Goal: Check status

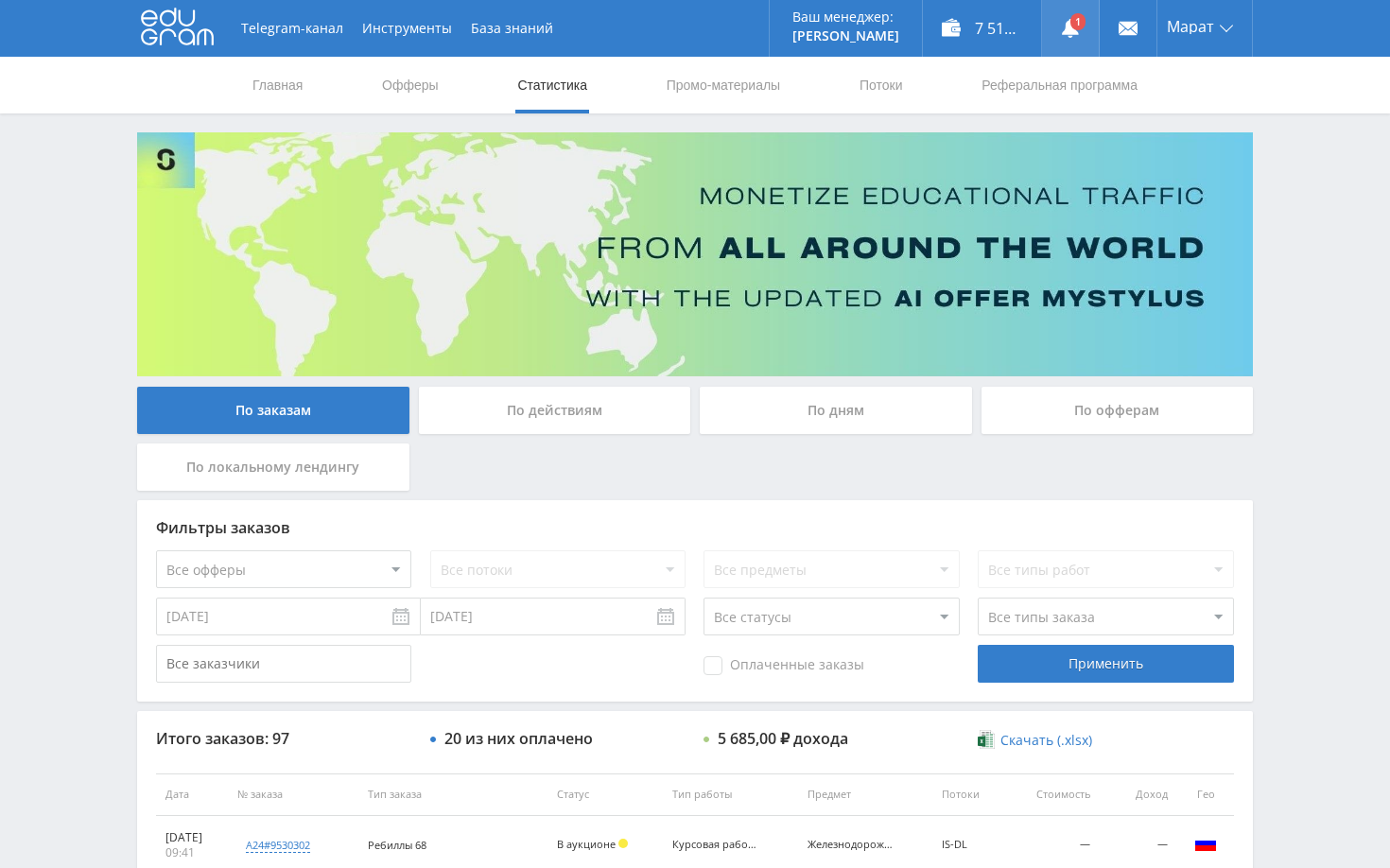
click at [1070, 28] on use at bounding box center [1070, 28] width 17 height 19
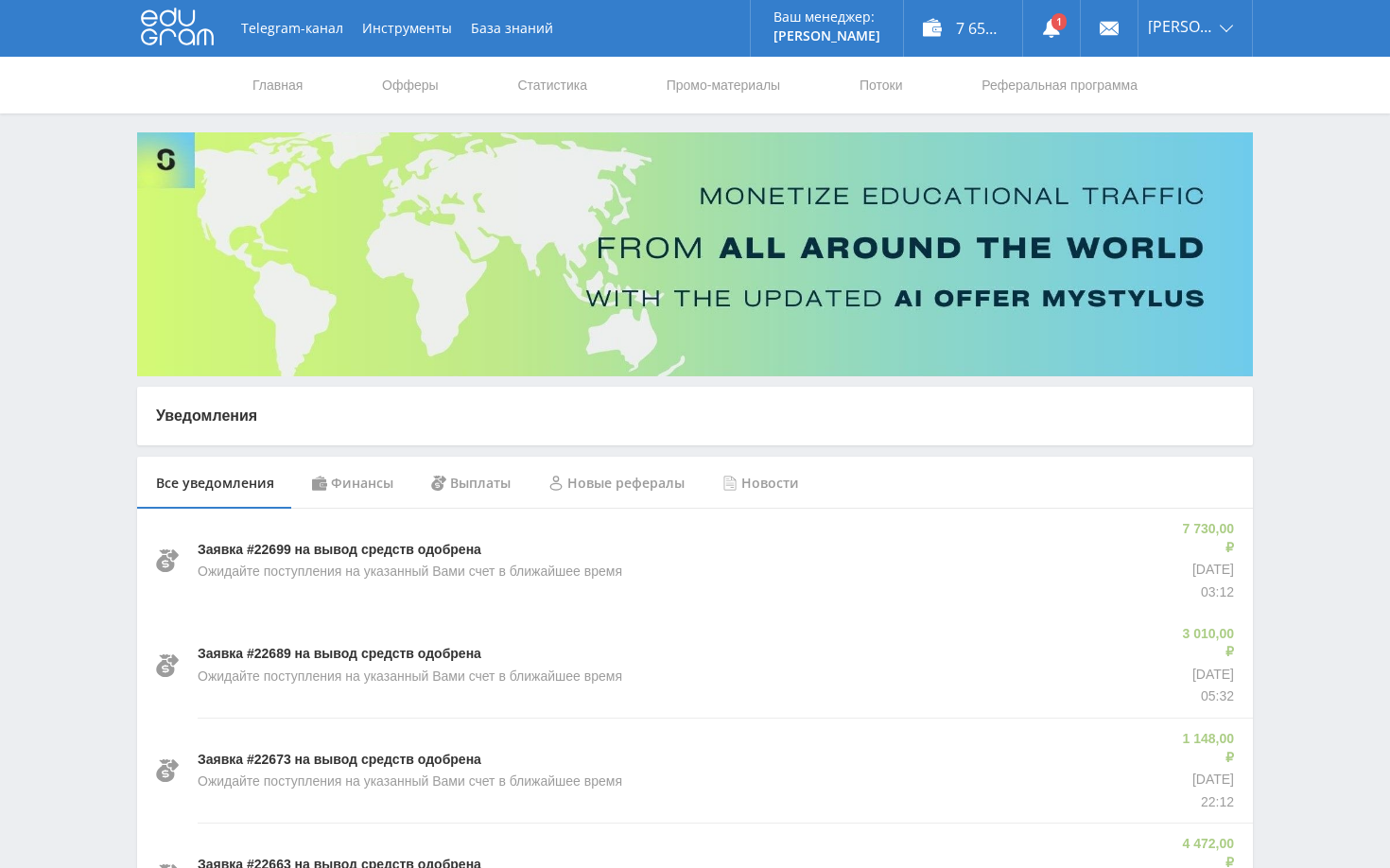
click at [365, 472] on div "Финансы" at bounding box center [353, 483] width 120 height 53
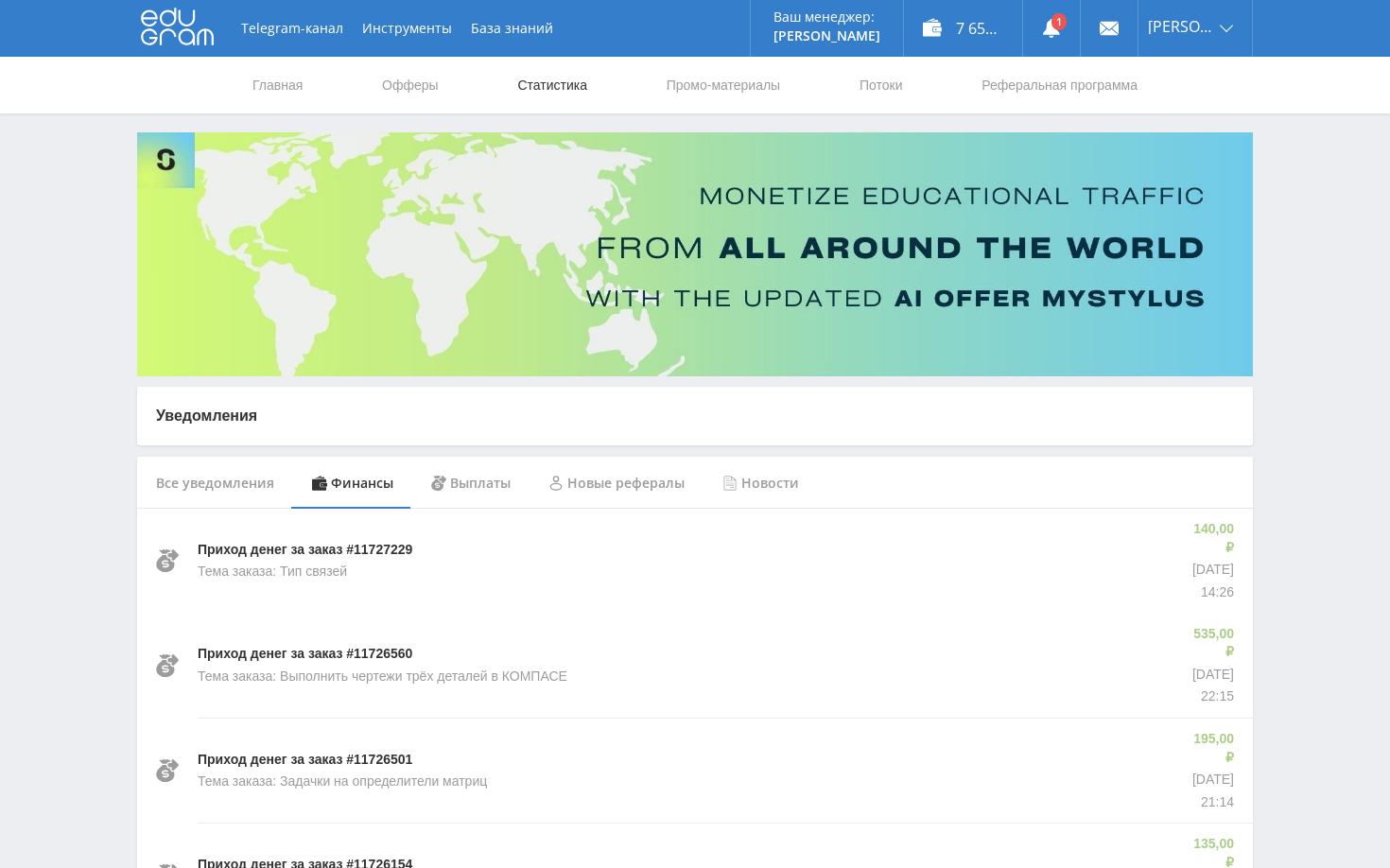
click at [539, 86] on link "Статистика" at bounding box center [552, 85] width 74 height 57
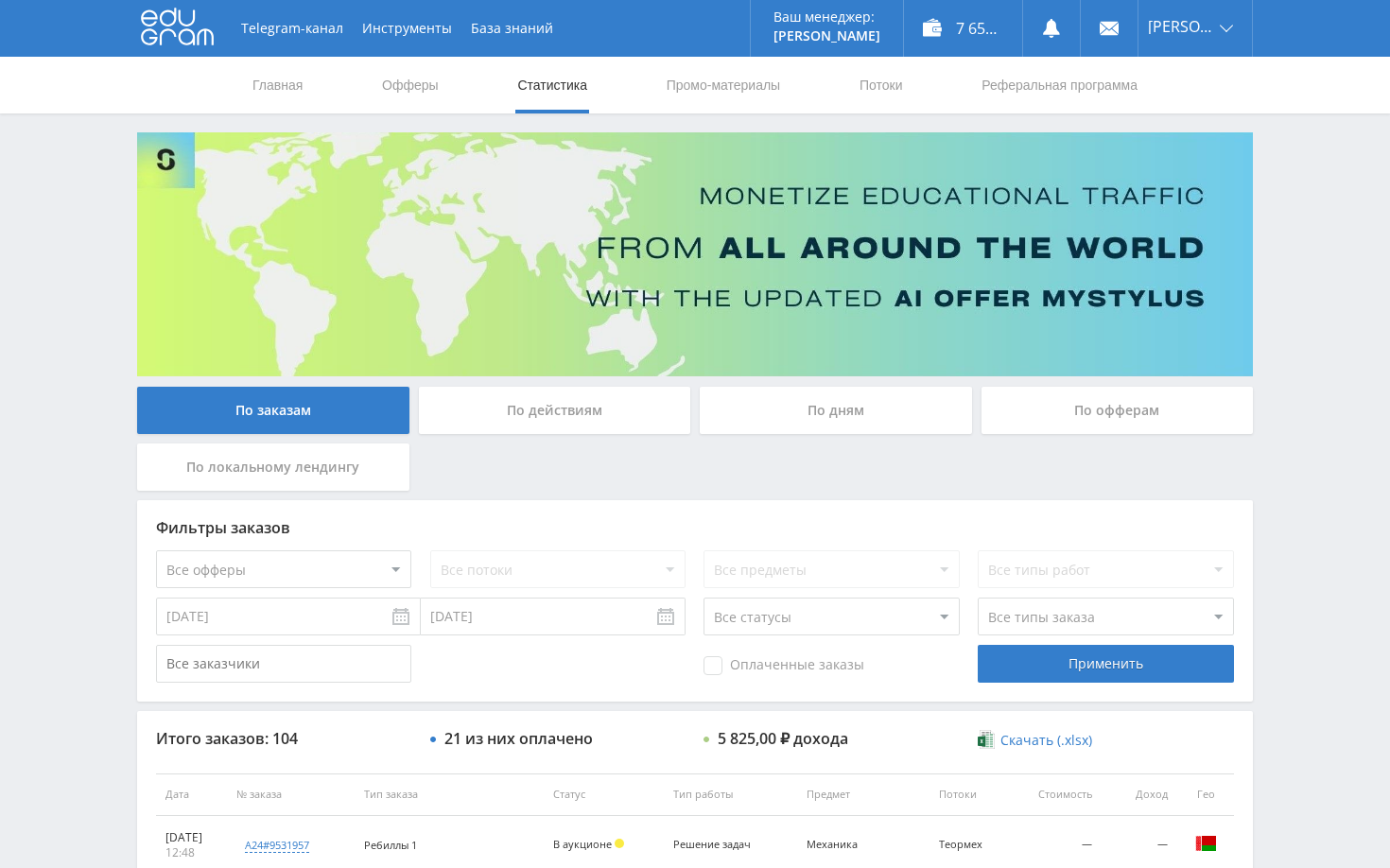
click at [818, 418] on div "По дням" at bounding box center [836, 411] width 272 height 47
click at [0, 0] on input "По дням" at bounding box center [0, 0] width 0 height 0
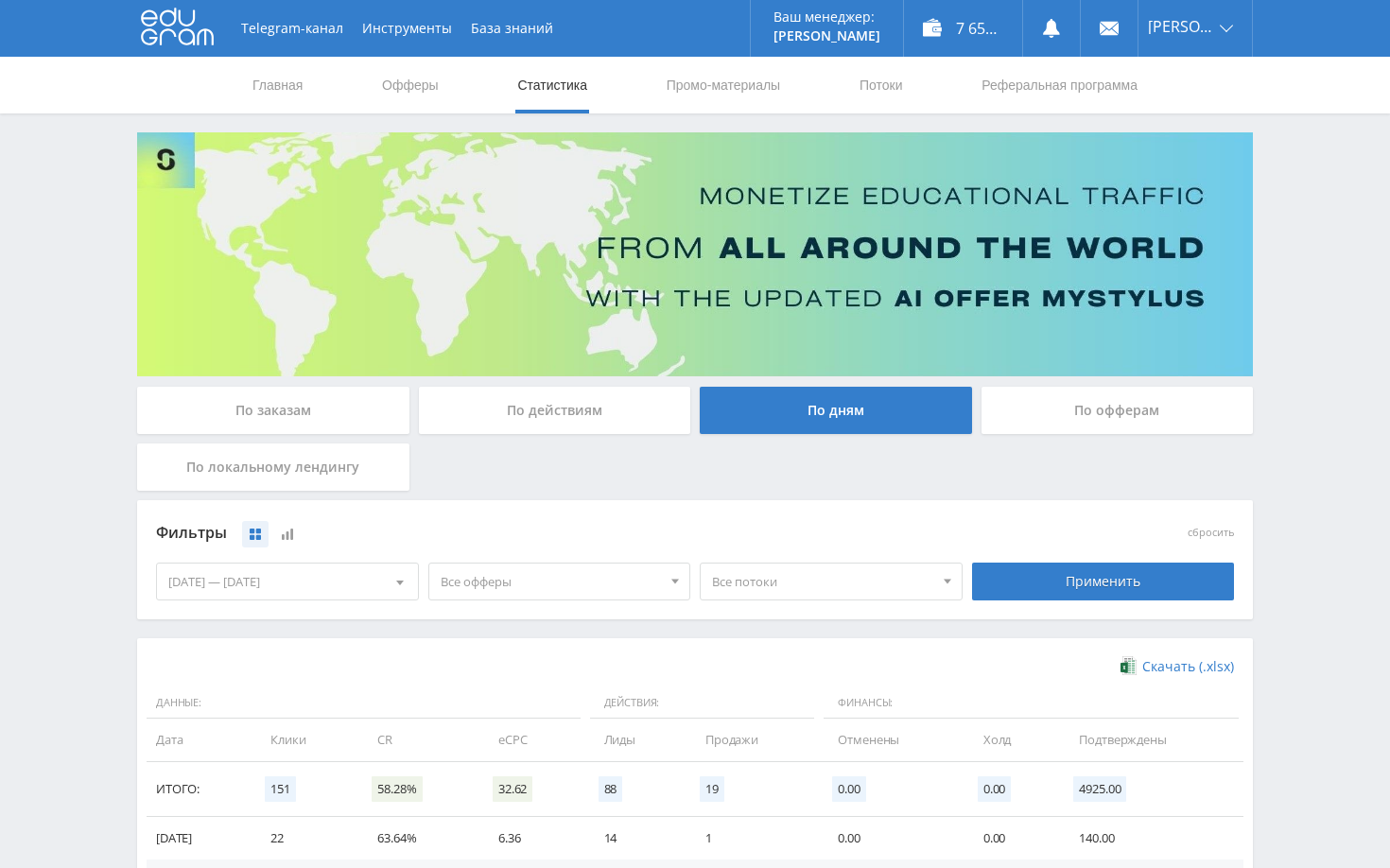
click at [1307, 415] on div "Telegram-канал Инструменты База знаний Ваш менеджер: [PERSON_NAME] Online @edug…" at bounding box center [695, 619] width 1390 height 1238
click at [331, 400] on div "По заказам" at bounding box center [273, 411] width 272 height 47
click at [0, 0] on input "По заказам" at bounding box center [0, 0] width 0 height 0
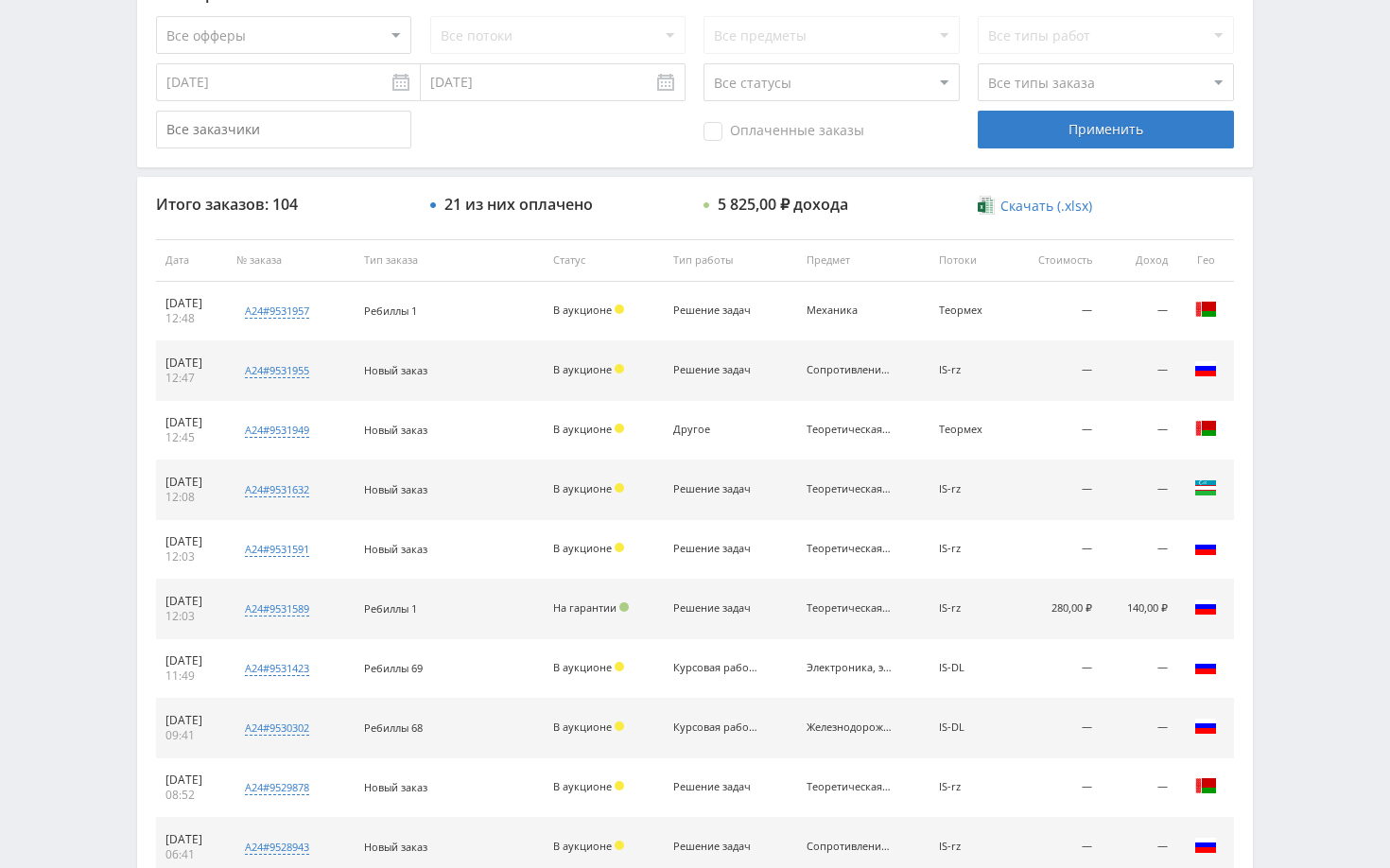
scroll to position [567, 0]
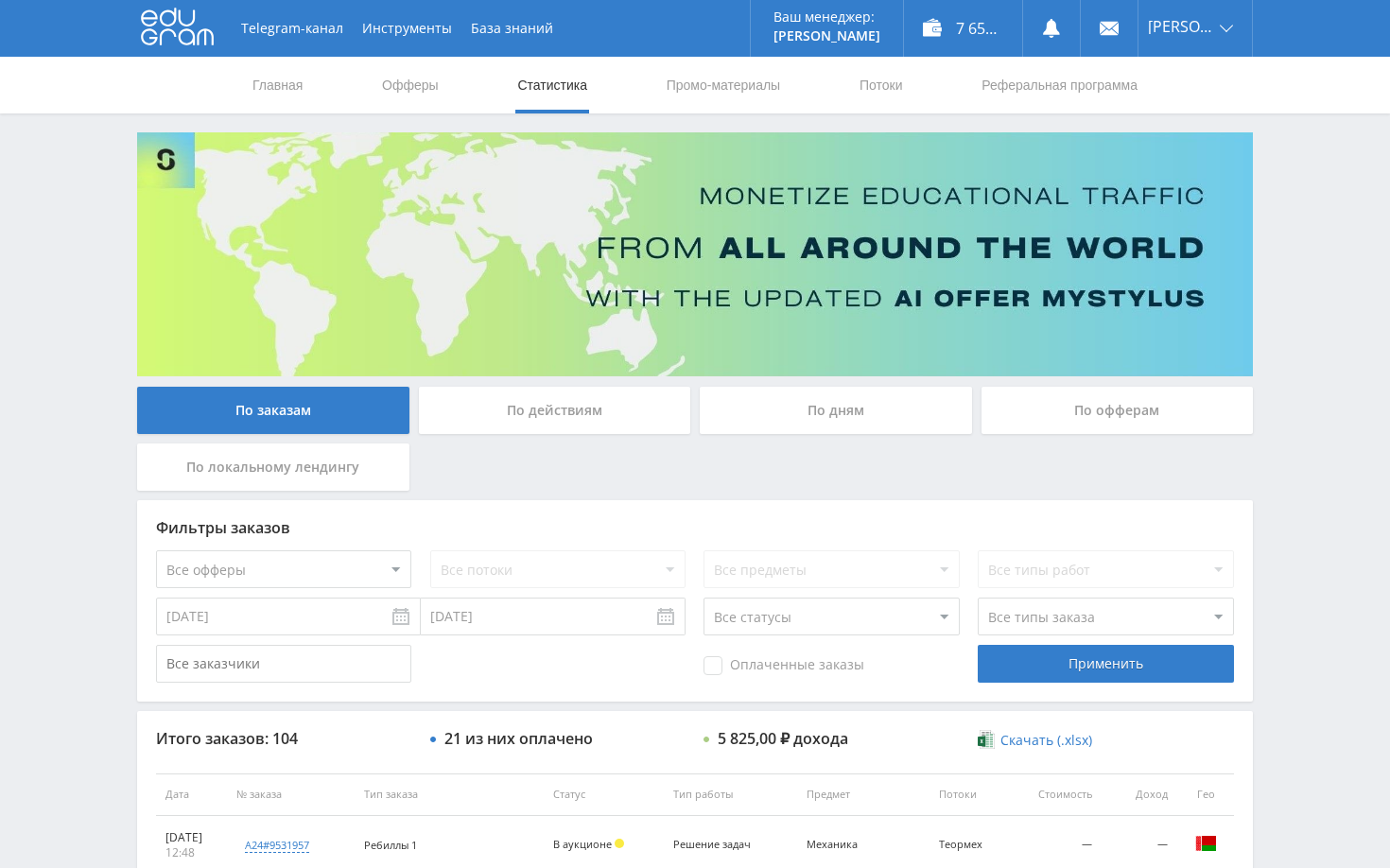
click at [1309, 249] on div "Telegram-канал Инструменты База знаний Ваш менеджер: [PERSON_NAME] Online @edug…" at bounding box center [695, 794] width 1390 height 1588
click at [1077, 23] on link at bounding box center [1051, 28] width 57 height 57
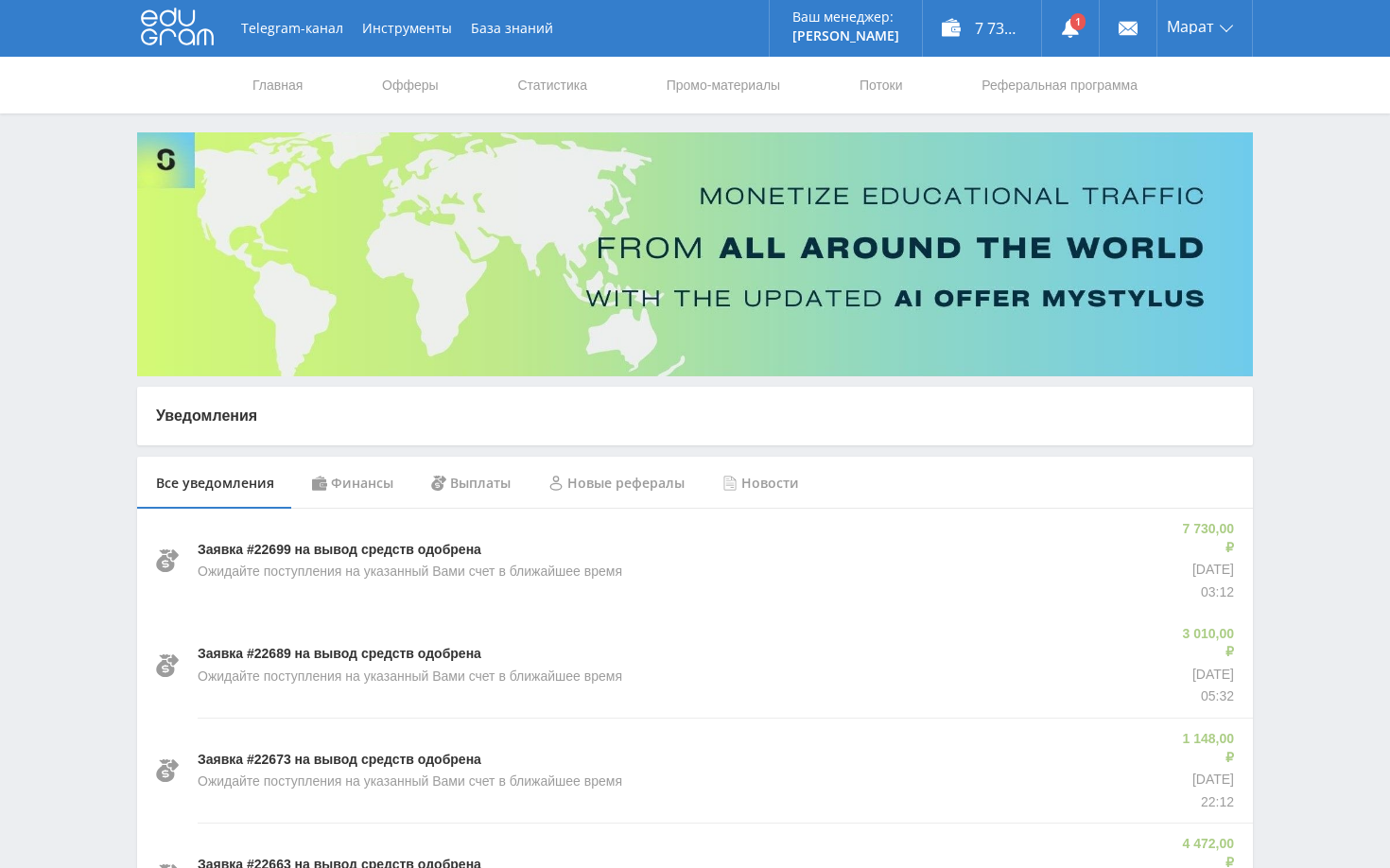
click at [380, 487] on div "Финансы" at bounding box center [353, 483] width 120 height 53
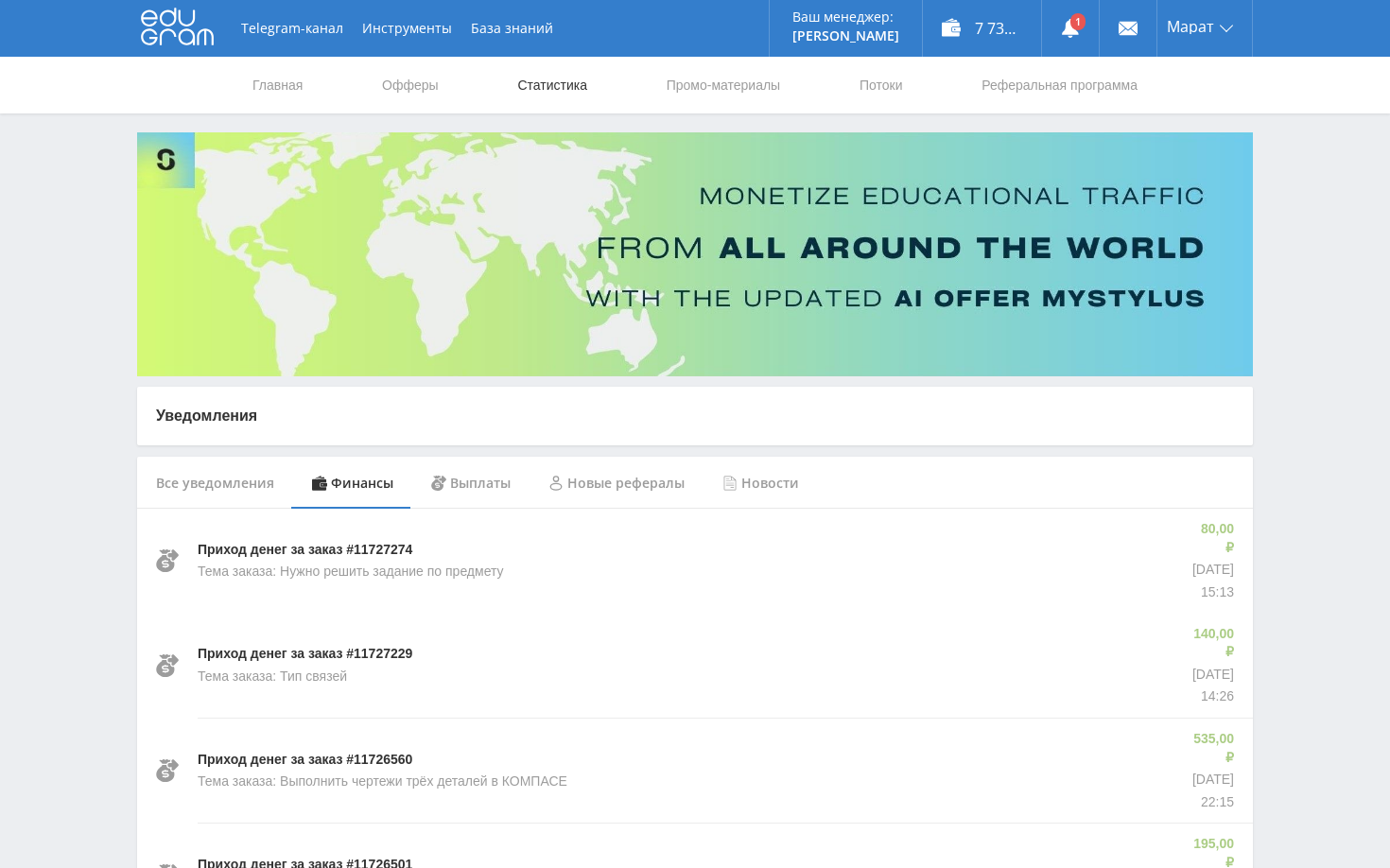
click at [565, 92] on link "Статистика" at bounding box center [552, 85] width 74 height 57
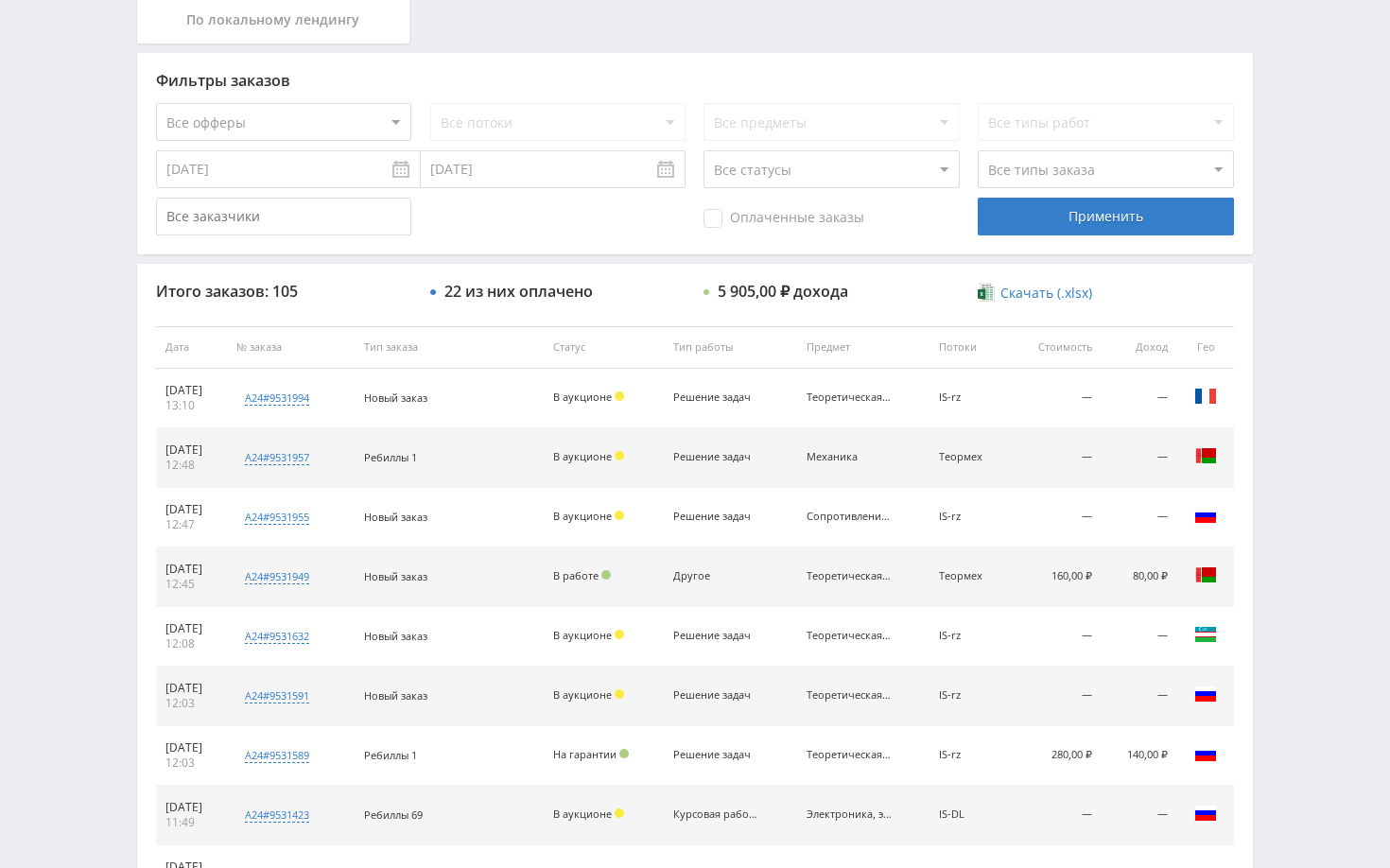
scroll to position [436, 0]
